Goal: Task Accomplishment & Management: Use online tool/utility

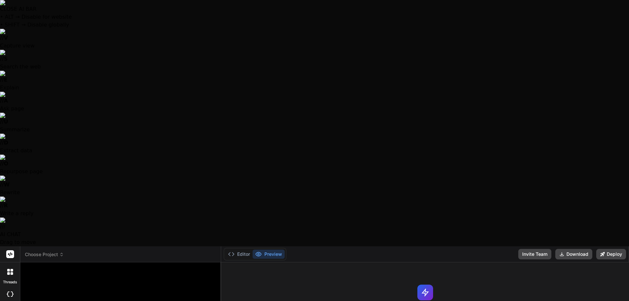
click at [53, 251] on span "Choose Project" at bounding box center [44, 254] width 39 height 7
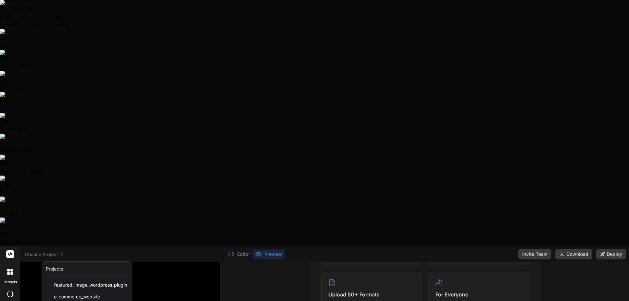
click at [184, 275] on div at bounding box center [314, 150] width 629 height 301
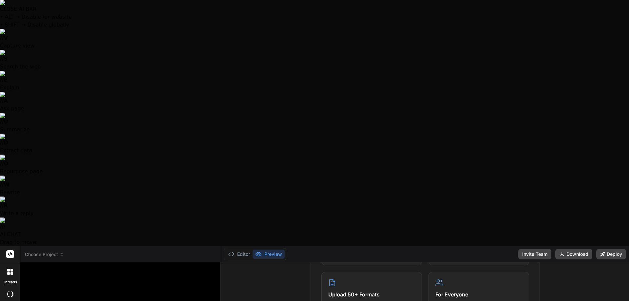
click at [67, 251] on div "Choose Project" at bounding box center [120, 254] width 191 height 7
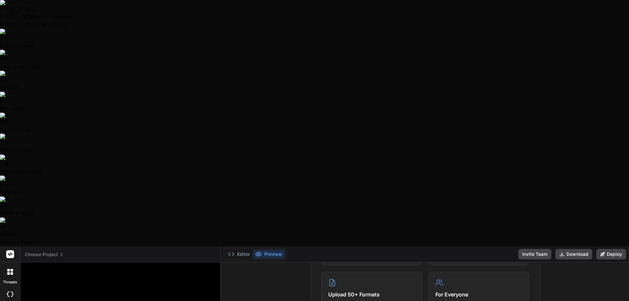
click at [45, 251] on span "Choose Project" at bounding box center [44, 254] width 39 height 7
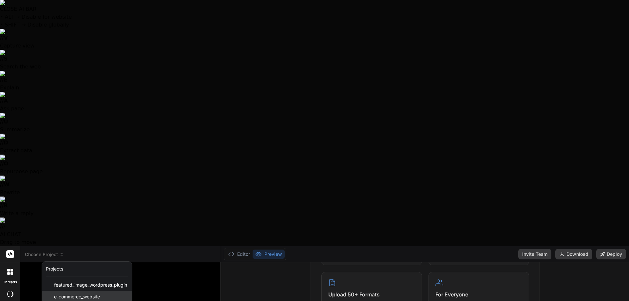
click at [71, 291] on div "e-commerce_website" at bounding box center [87, 297] width 90 height 12
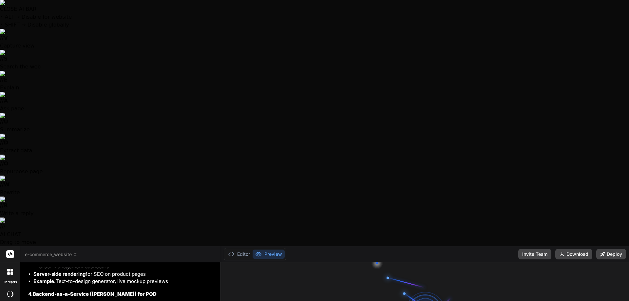
scroll to position [1666, 0]
click at [236, 250] on button "Editor" at bounding box center [239, 254] width 27 height 9
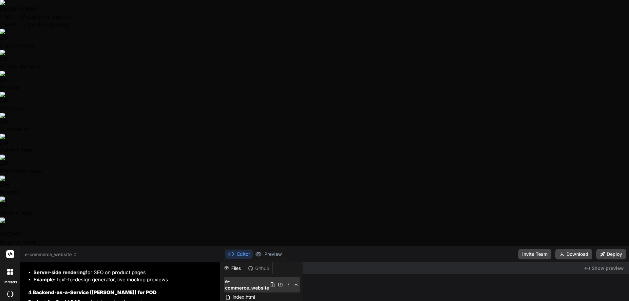
click at [287, 282] on icon at bounding box center [288, 284] width 5 height 5
click at [259, 265] on div "Github" at bounding box center [259, 268] width 27 height 7
type textarea "x"
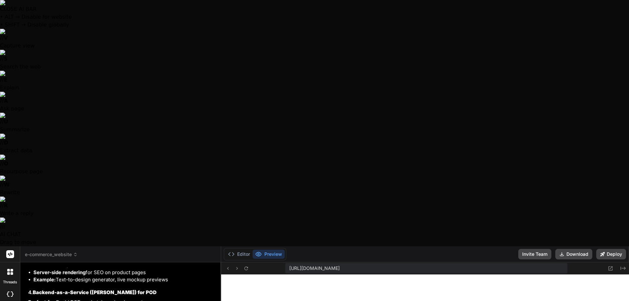
scroll to position [237, 0]
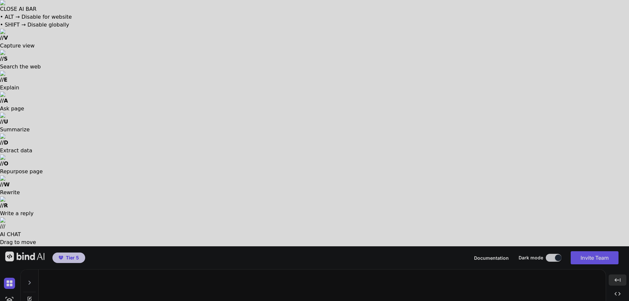
click at [143, 247] on div at bounding box center [314, 150] width 629 height 301
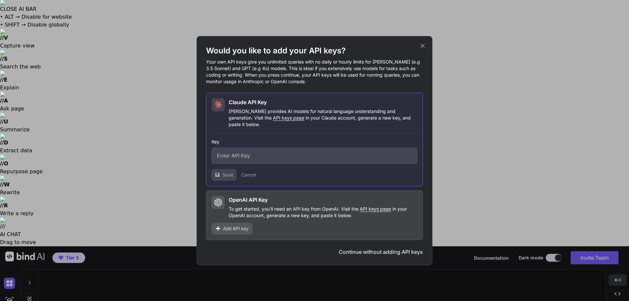
click at [425, 49] on icon at bounding box center [422, 45] width 7 height 7
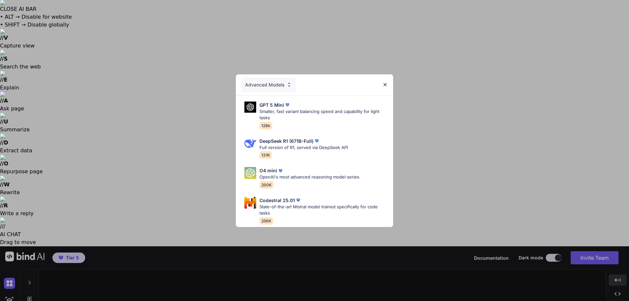
drag, startPoint x: 384, startPoint y: 82, endPoint x: 382, endPoint y: 85, distance: 3.7
click at [385, 82] on img at bounding box center [386, 85] width 6 height 6
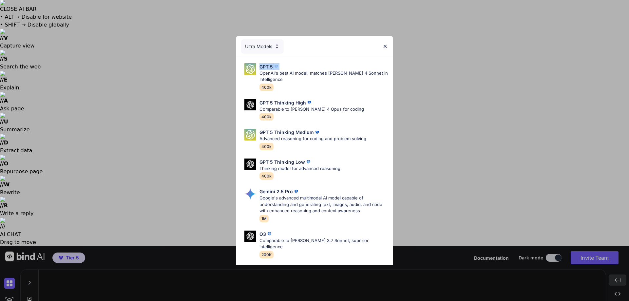
click at [479, 69] on div "Ultra Models GPT 5 OpenAI's best AI model, matches Claude 4 Sonnet in Intellige…" at bounding box center [314, 150] width 629 height 301
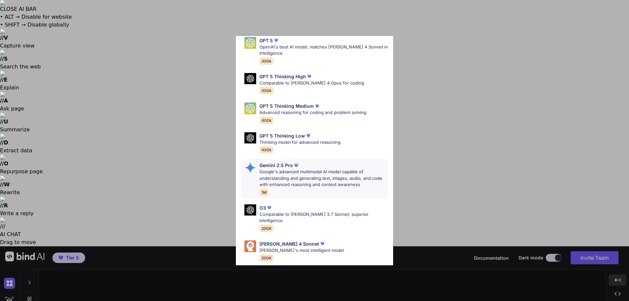
scroll to position [53, 0]
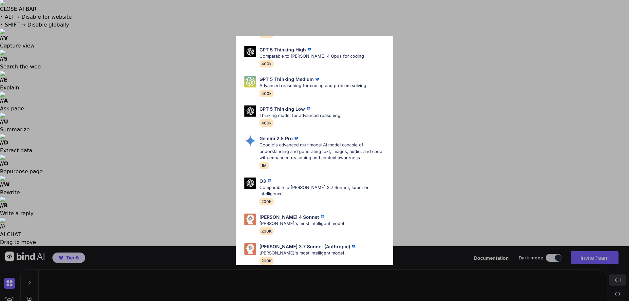
click at [471, 54] on div "Ultra Models GPT 5 OpenAI's best AI model, matches Claude 4 Sonnet in Intellige…" at bounding box center [314, 150] width 629 height 301
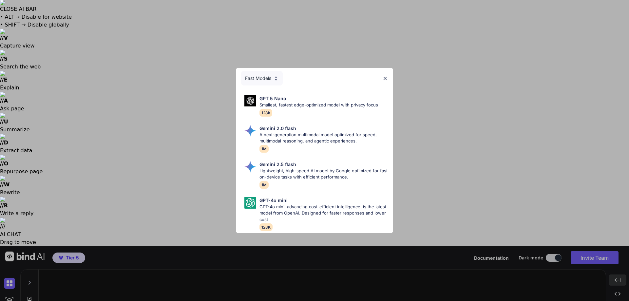
click at [279, 72] on div "Fast Models" at bounding box center [262, 78] width 42 height 14
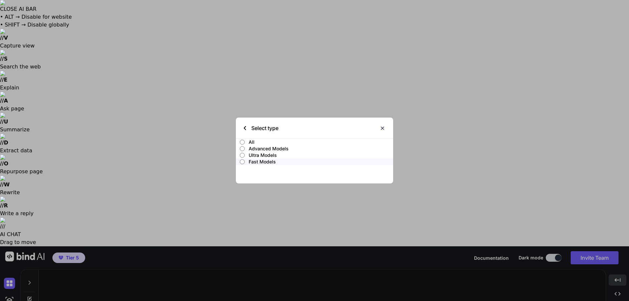
click at [268, 148] on p "Advanced Models" at bounding box center [321, 149] width 145 height 7
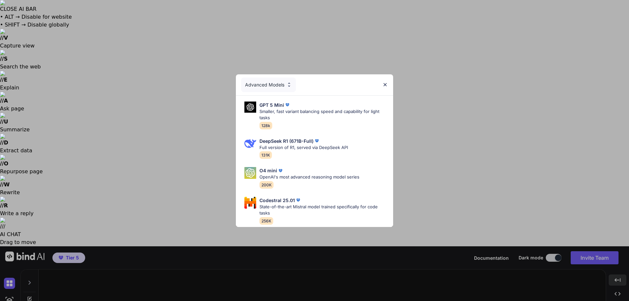
click at [464, 111] on div "Advanced Models GPT 5 Mini Smaller, fast variant balancing speed and capability…" at bounding box center [314, 150] width 629 height 301
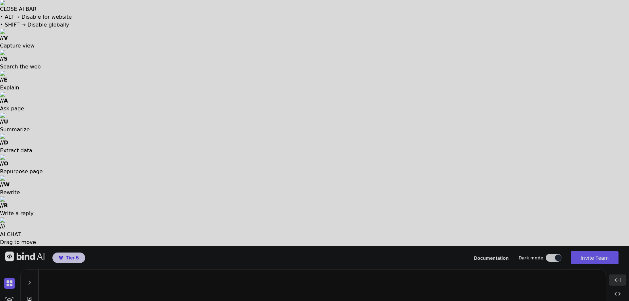
click at [280, 152] on div at bounding box center [314, 150] width 629 height 301
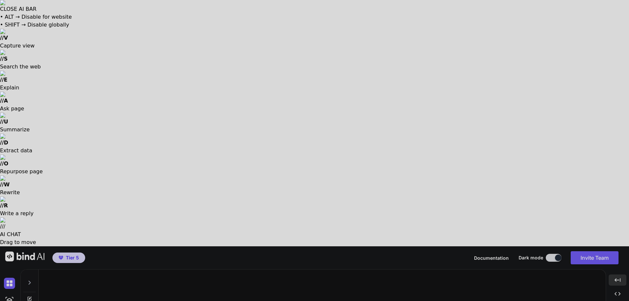
click at [281, 185] on div at bounding box center [314, 150] width 629 height 301
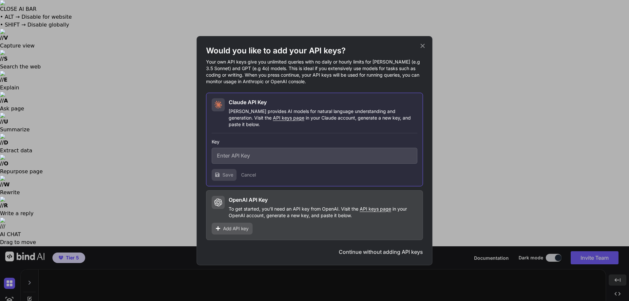
click at [424, 49] on icon at bounding box center [422, 45] width 7 height 7
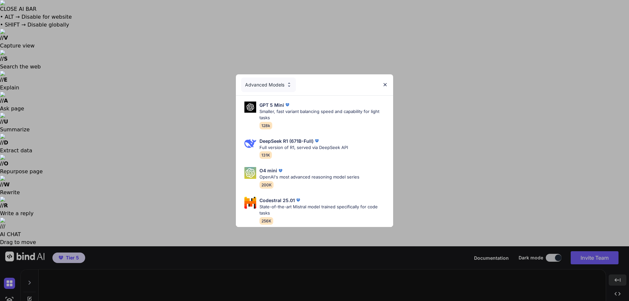
click at [227, 178] on div "Advanced Models GPT 5 Mini Smaller, fast variant balancing speed and capability…" at bounding box center [314, 150] width 629 height 301
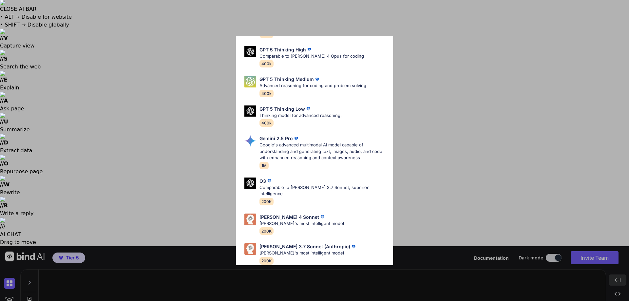
click at [469, 32] on div "Ultra Models GPT 5 OpenAI's best AI model, matches Claude 4 Sonnet in Intellige…" at bounding box center [314, 150] width 629 height 301
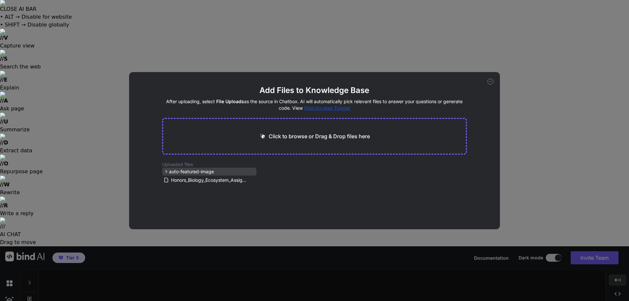
click at [167, 171] on icon at bounding box center [167, 172] width 6 height 6
click at [251, 181] on icon at bounding box center [252, 181] width 3 height 4
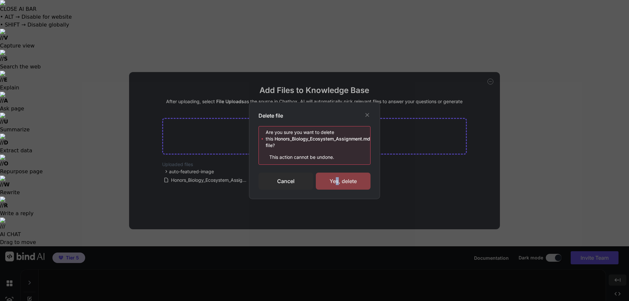
click at [338, 181] on div "Yes, delete" at bounding box center [343, 181] width 55 height 17
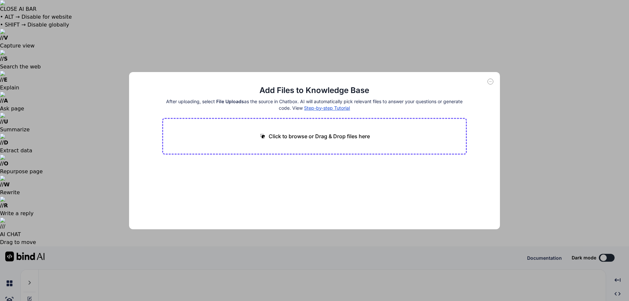
click at [10, 108] on div "Add Files to Knowledge Base After uploading, select File Uploads as the source …" at bounding box center [314, 150] width 629 height 301
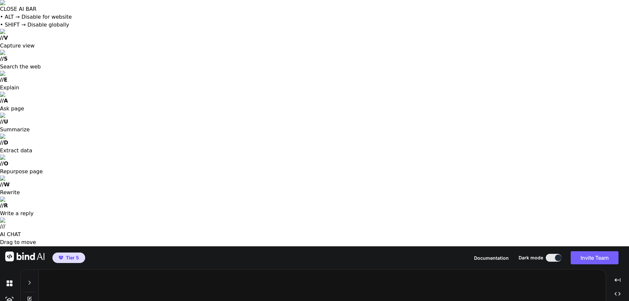
type textarea "x"
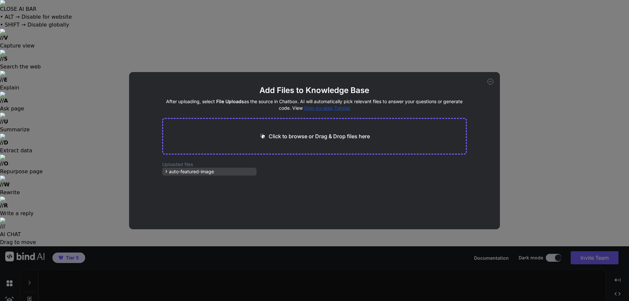
click at [183, 169] on span "auto-featured-image" at bounding box center [191, 171] width 45 height 7
click at [244, 169] on div "auto-featured-image" at bounding box center [209, 172] width 94 height 8
click at [245, 169] on div "auto-featured-image" at bounding box center [209, 172] width 94 height 8
click at [203, 172] on span "auto-featured-image" at bounding box center [191, 171] width 45 height 7
click at [491, 80] on icon at bounding box center [491, 82] width 6 height 6
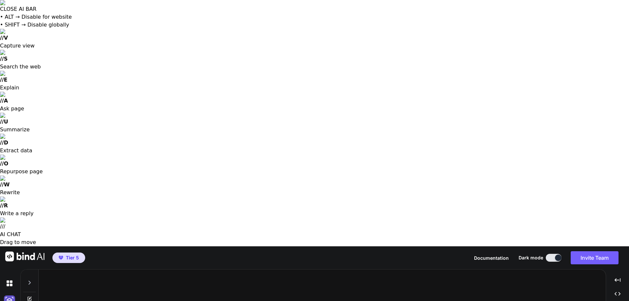
click at [11, 296] on img at bounding box center [9, 301] width 11 height 11
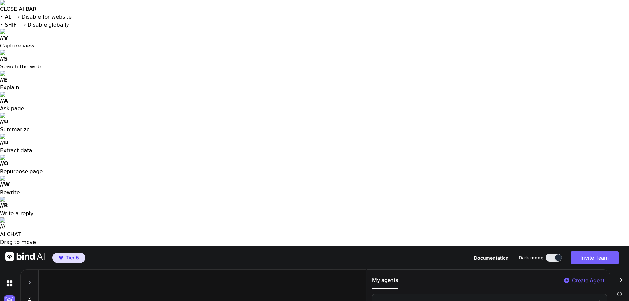
click at [32, 270] on div at bounding box center [29, 281] width 12 height 23
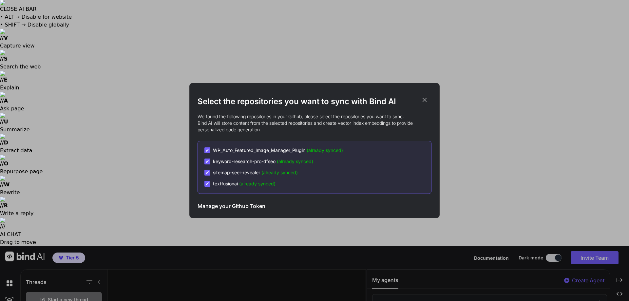
click at [424, 97] on icon at bounding box center [424, 99] width 7 height 7
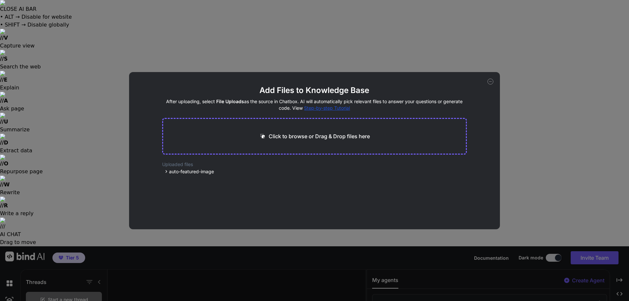
click at [11, 88] on div "Add Files to Knowledge Base After uploading, select File Uploads as the source …" at bounding box center [314, 150] width 629 height 301
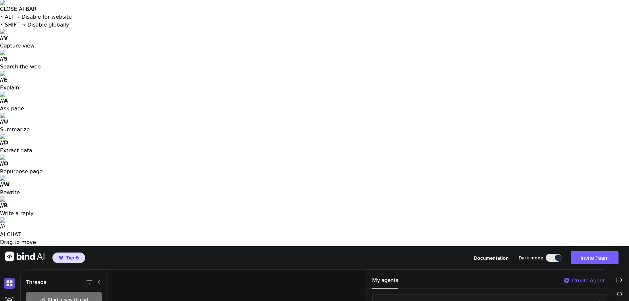
click at [10, 278] on img at bounding box center [9, 283] width 11 height 11
click at [7, 296] on img at bounding box center [9, 301] width 11 height 11
click at [7, 278] on img at bounding box center [9, 283] width 11 height 11
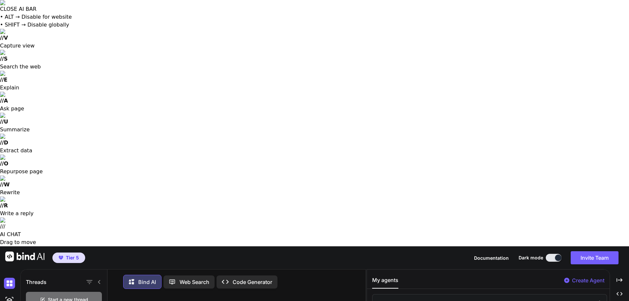
click at [10, 292] on div at bounding box center [11, 301] width 14 height 18
click at [10, 296] on img at bounding box center [9, 301] width 11 height 11
click at [588, 277] on p "Create Agent" at bounding box center [588, 281] width 32 height 8
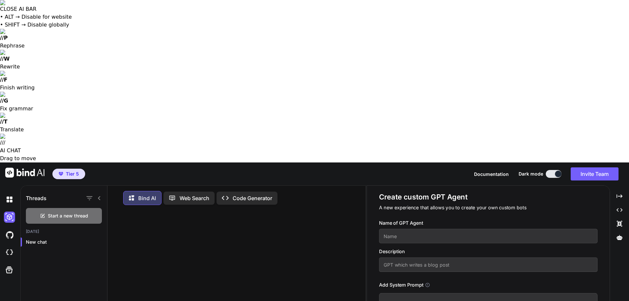
drag, startPoint x: 494, startPoint y: 68, endPoint x: 499, endPoint y: 74, distance: 7.9
click at [495, 229] on input "text" at bounding box center [488, 236] width 219 height 14
type input "Test agent"
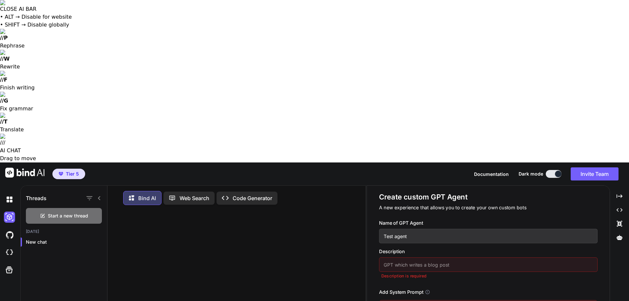
click at [477, 258] on input "text" at bounding box center [488, 265] width 219 height 14
type input "testing"
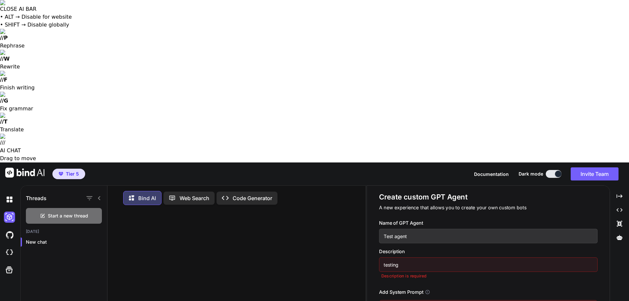
type textarea "You are just a test agent assistant. So for now just let the user know your onl…"
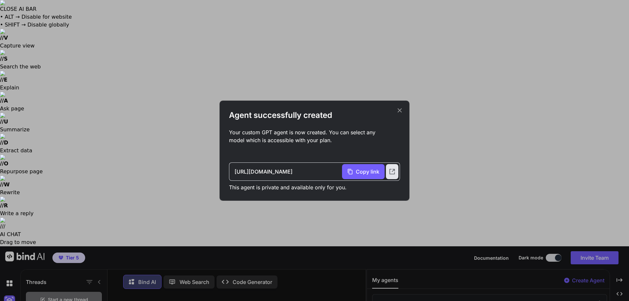
click at [404, 108] on div "Agent successfully created Your custom GPT agent is now created. You can select…" at bounding box center [315, 151] width 190 height 100
click at [402, 109] on icon at bounding box center [399, 110] width 7 height 7
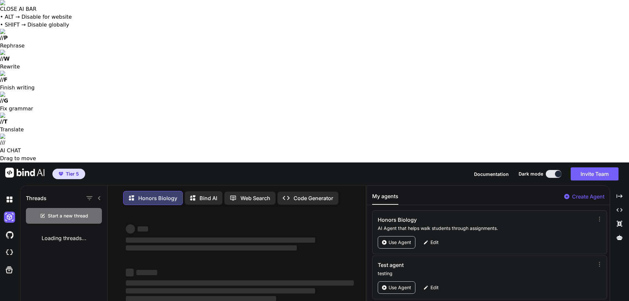
type textarea "Hello"
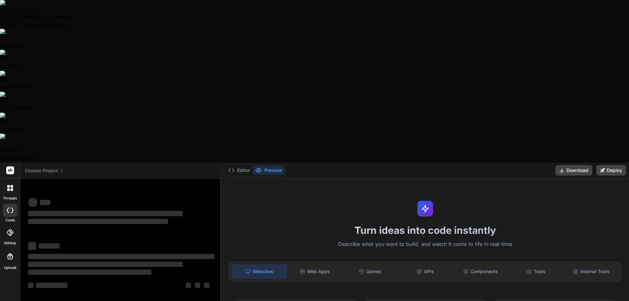
type textarea "x"
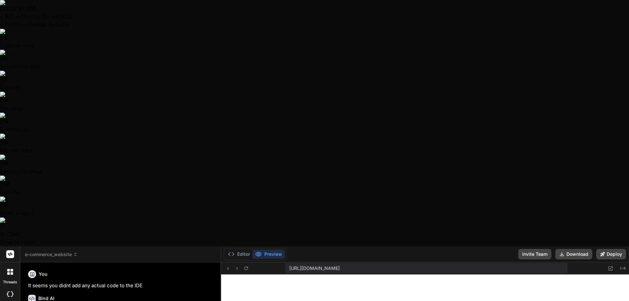
scroll to position [237, 0]
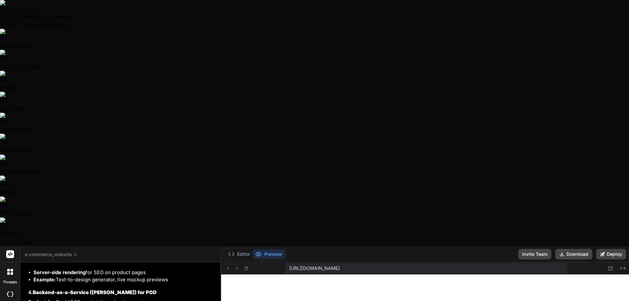
click at [67, 251] on span "e-commerce_website" at bounding box center [51, 254] width 53 height 7
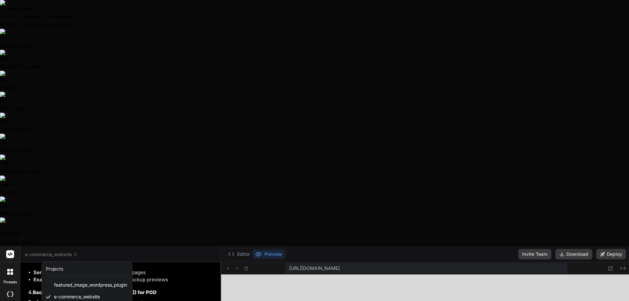
click at [243, 10] on div at bounding box center [314, 150] width 629 height 301
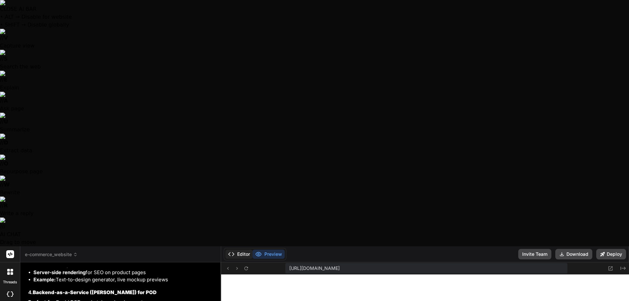
click at [242, 250] on button "Editor" at bounding box center [239, 254] width 27 height 9
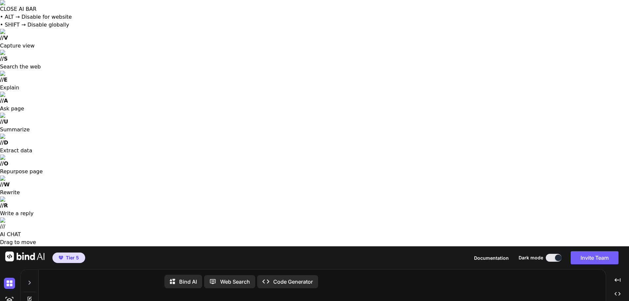
click at [187, 278] on p "Bind AI" at bounding box center [188, 282] width 18 height 8
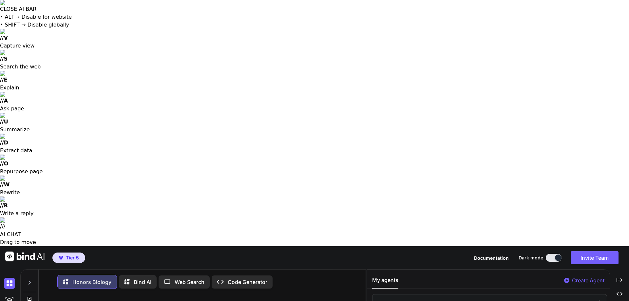
type textarea "x"
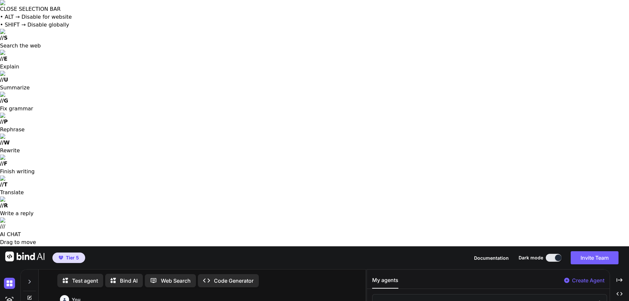
scroll to position [3, 0]
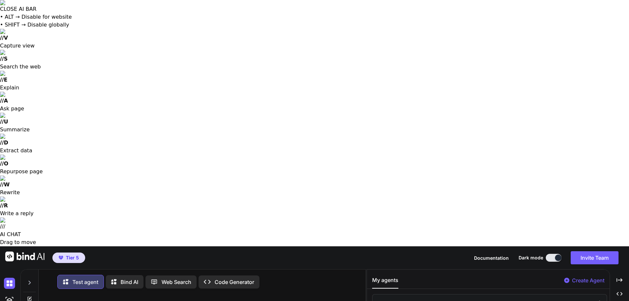
click at [31, 280] on icon at bounding box center [29, 282] width 5 height 5
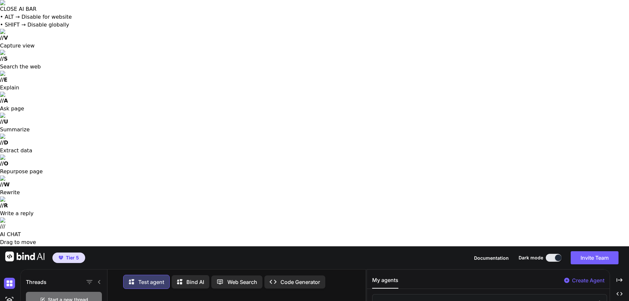
click at [98, 280] on icon at bounding box center [99, 282] width 5 height 5
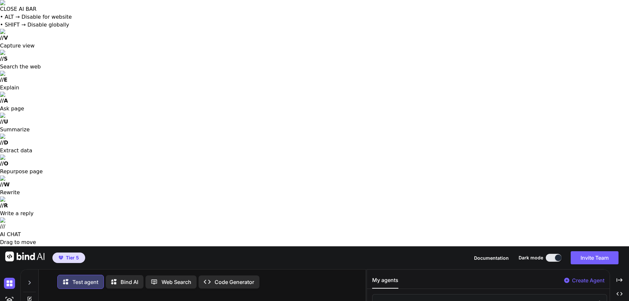
click at [120, 278] on icon at bounding box center [116, 282] width 10 height 8
click at [74, 278] on p "Test agent" at bounding box center [85, 282] width 26 height 8
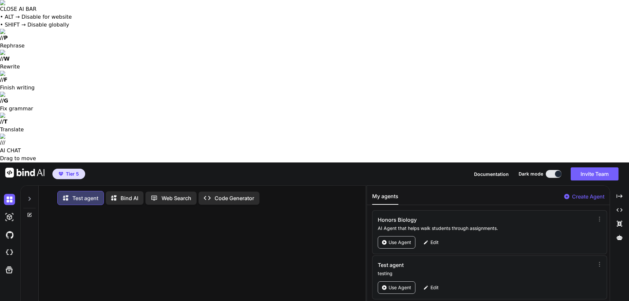
type textarea "x"
